Goal: Task Accomplishment & Management: Use online tool/utility

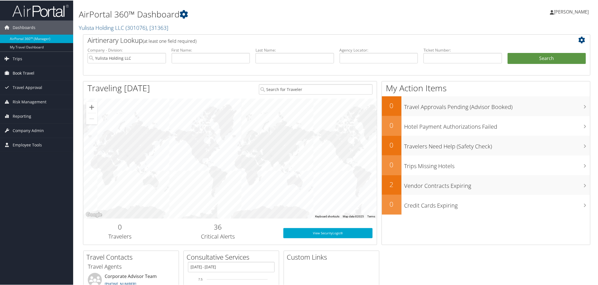
click at [33, 78] on span "Book Travel" at bounding box center [24, 73] width 22 height 14
click at [33, 91] on link "Book/Manage Online Trips" at bounding box center [36, 92] width 73 height 8
click at [261, 60] on input "text" at bounding box center [294, 57] width 78 height 10
type input "[PERSON_NAME]"
click at [508, 52] on button "Search" at bounding box center [547, 57] width 78 height 11
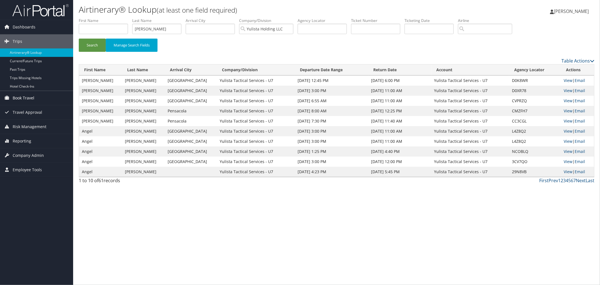
click at [28, 98] on span "Book Travel" at bounding box center [24, 98] width 22 height 14
click at [24, 117] on link "Book/Manage Online Trips" at bounding box center [36, 117] width 73 height 8
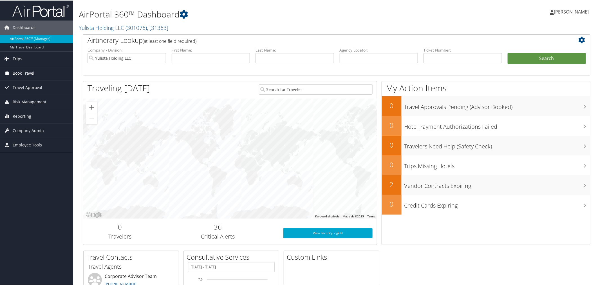
click at [21, 73] on span "Book Travel" at bounding box center [24, 73] width 22 height 14
click at [21, 93] on link "Book/Manage Online Trips" at bounding box center [36, 92] width 73 height 8
